Goal: Information Seeking & Learning: Find specific fact

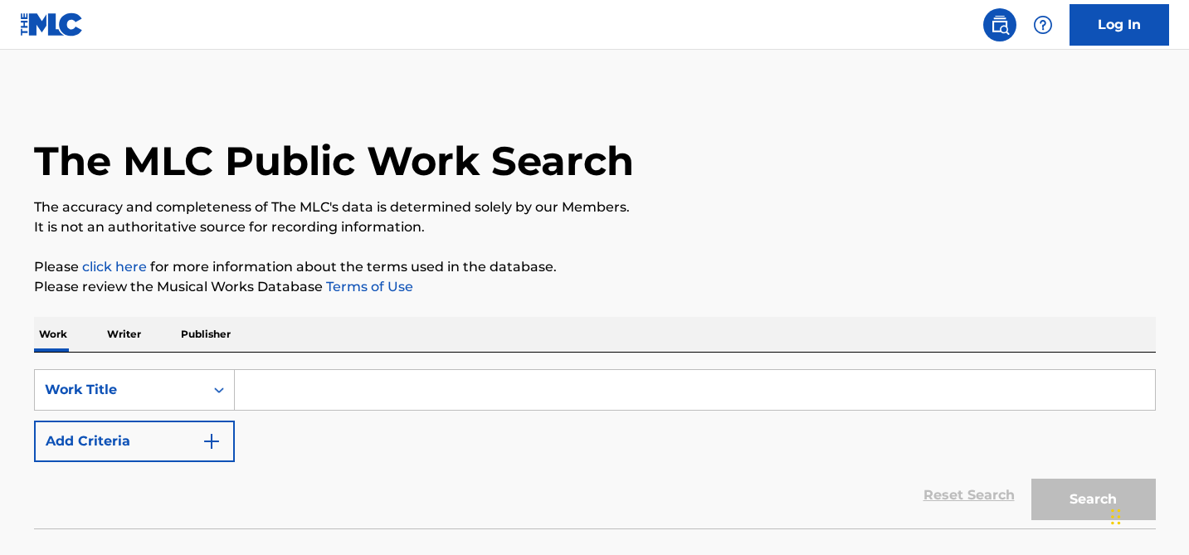
click at [302, 397] on input "Search Form" at bounding box center [695, 390] width 920 height 40
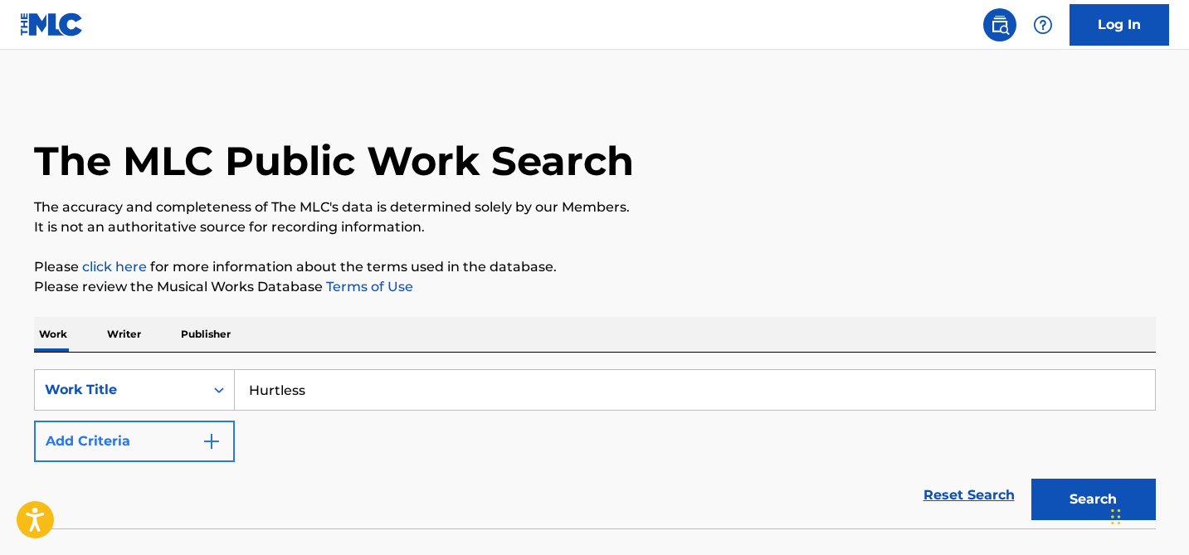
type input "Hurtless"
click at [163, 446] on button "Add Criteria" at bounding box center [134, 441] width 201 height 41
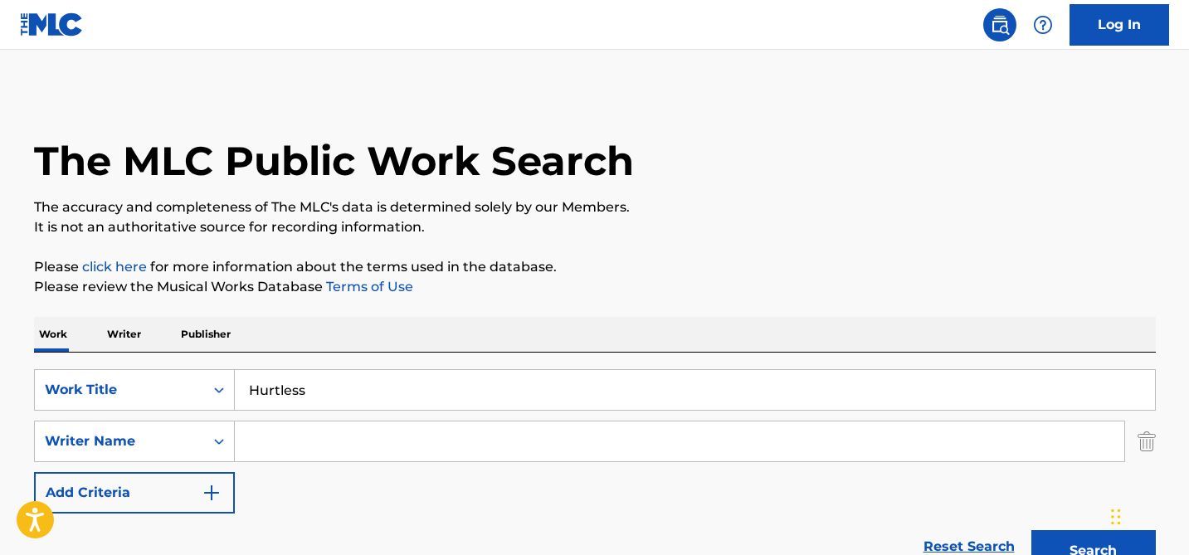
click at [304, 439] on input "Search Form" at bounding box center [679, 441] width 889 height 40
type input "Caplen"
click at [1031, 530] on button "Search" at bounding box center [1093, 550] width 124 height 41
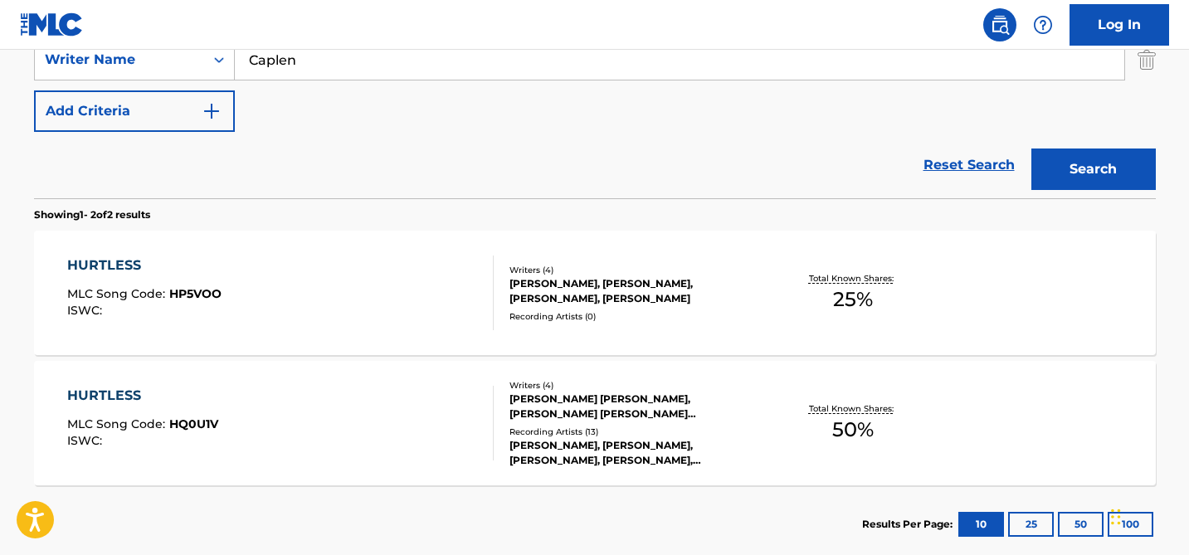
scroll to position [387, 0]
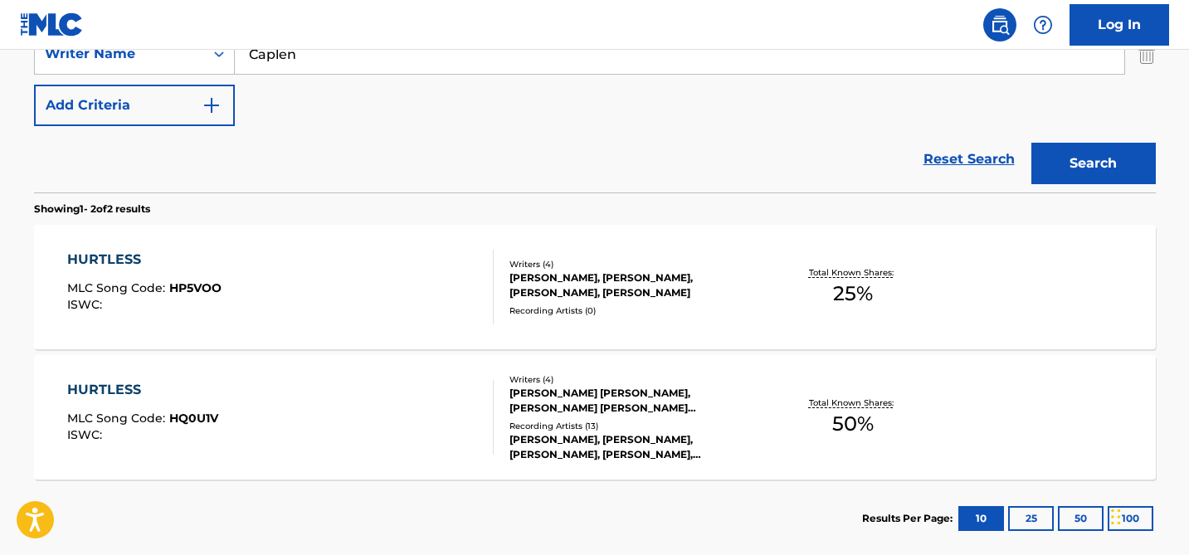
click at [689, 289] on div "[PERSON_NAME], [PERSON_NAME], [PERSON_NAME], [PERSON_NAME]" at bounding box center [634, 285] width 251 height 30
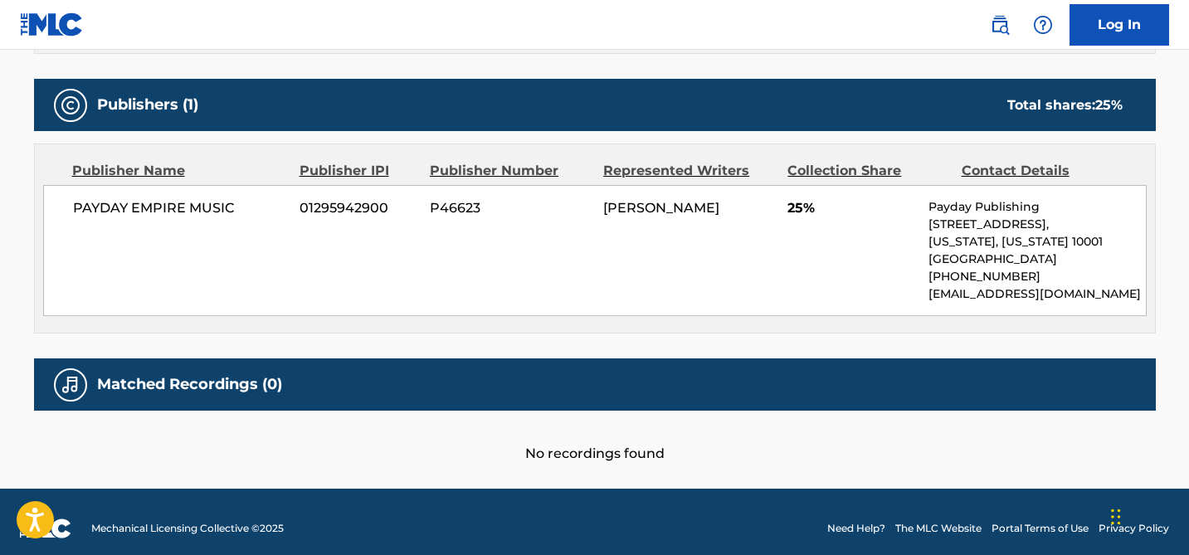
scroll to position [767, 0]
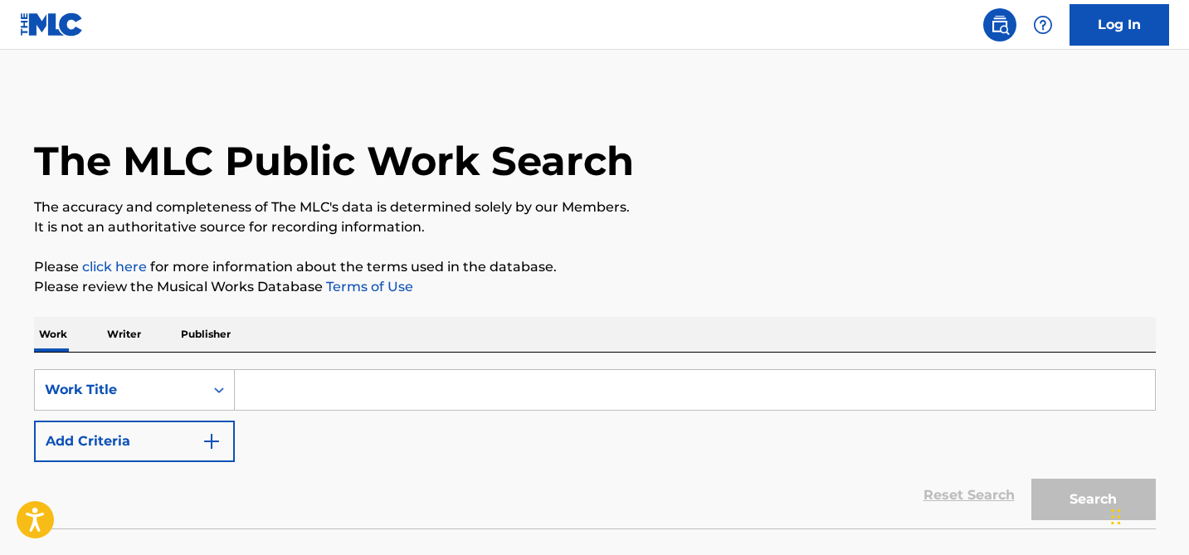
click at [266, 387] on input "Search Form" at bounding box center [695, 390] width 920 height 40
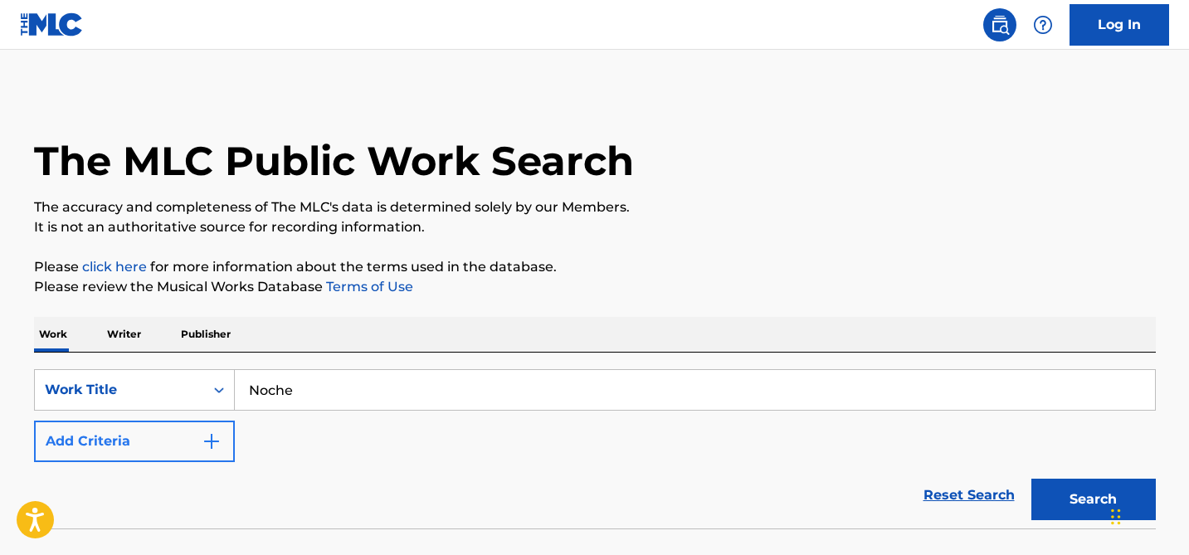
type input "Noche"
click at [192, 439] on button "Add Criteria" at bounding box center [134, 441] width 201 height 41
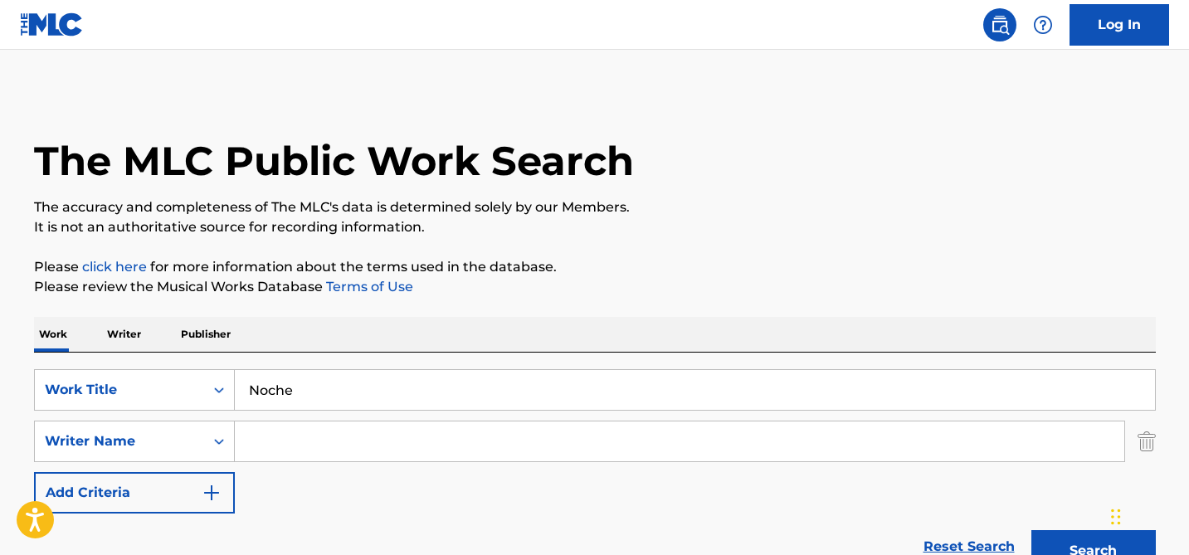
click at [568, 439] on input "Search Form" at bounding box center [679, 441] width 889 height 40
click at [1031, 530] on button "Search" at bounding box center [1093, 550] width 124 height 41
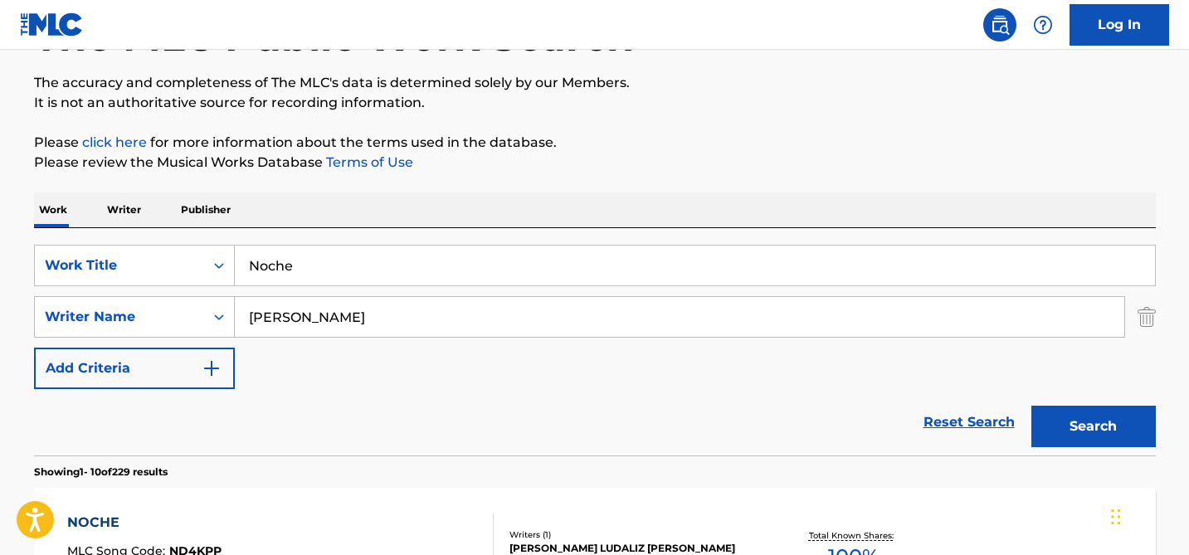
scroll to position [75, 0]
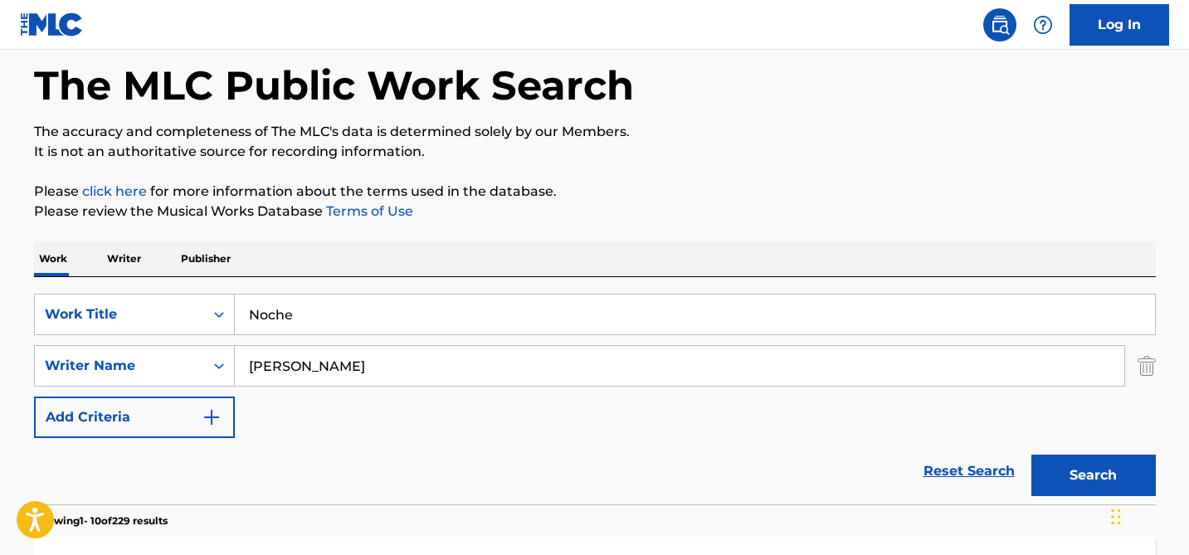
click at [337, 396] on div "SearchWithCriteria3fe2e393-1251-455d-b158-d68d498a7cd2 Work Title Noche SearchW…" at bounding box center [595, 366] width 1122 height 144
click at [337, 392] on div "SearchWithCriteria3fe2e393-1251-455d-b158-d68d498a7cd2 Work Title Noche SearchW…" at bounding box center [595, 366] width 1122 height 144
click at [330, 368] on input "[PERSON_NAME]" at bounding box center [679, 366] width 889 height 40
type input "[PERSON_NAME]"
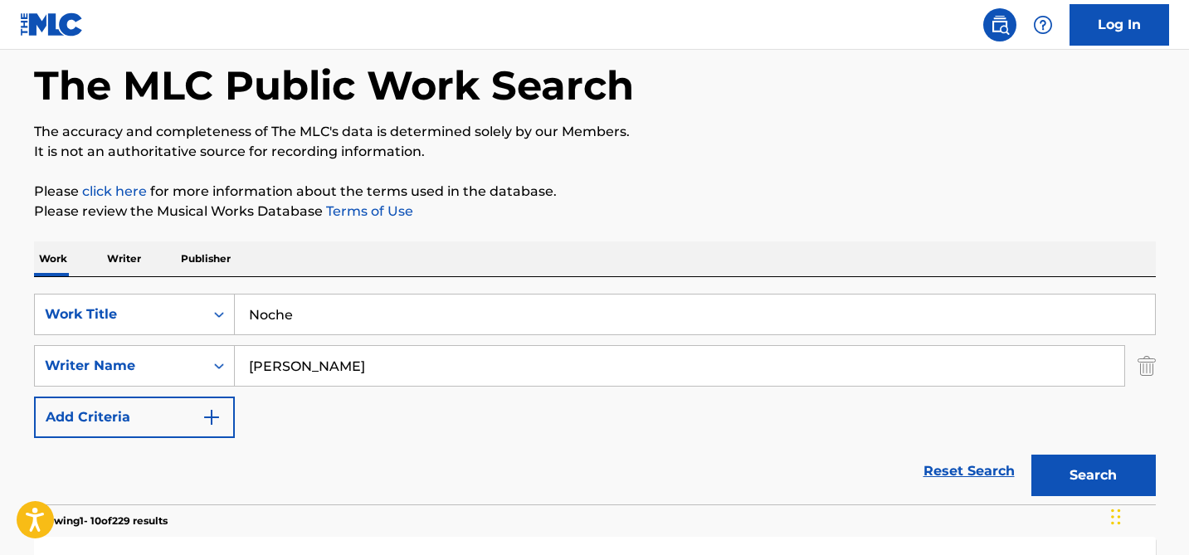
click at [1031, 455] on button "Search" at bounding box center [1093, 475] width 124 height 41
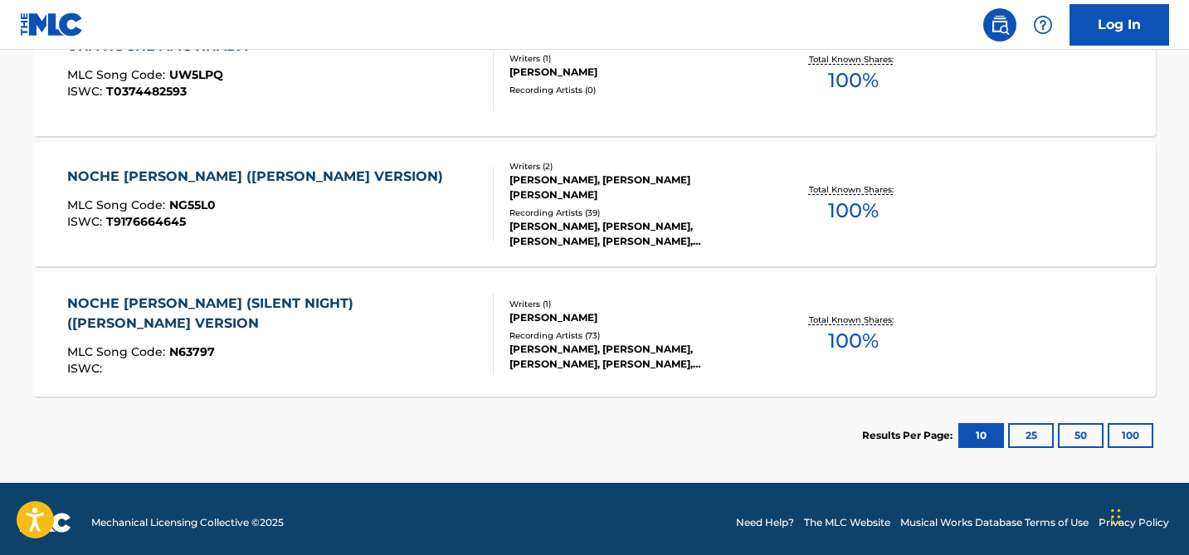
scroll to position [608, 0]
